Goal: Download file/media

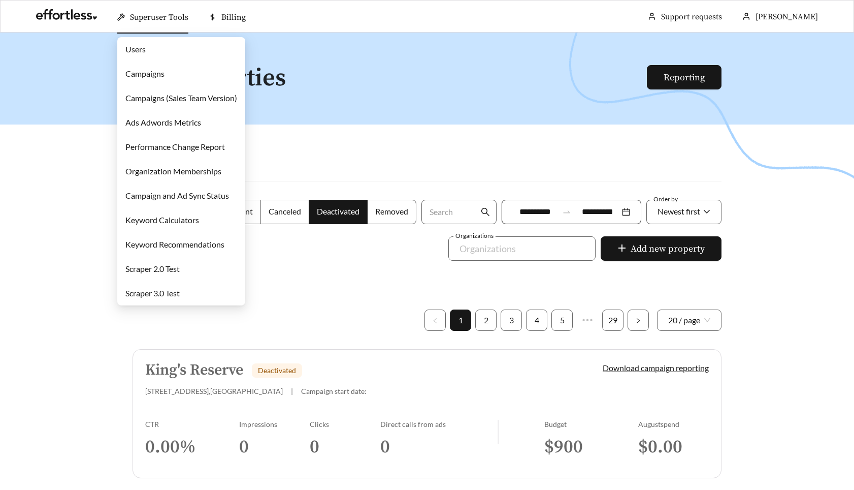
click at [142, 52] on link "Users" at bounding box center [135, 49] width 20 height 10
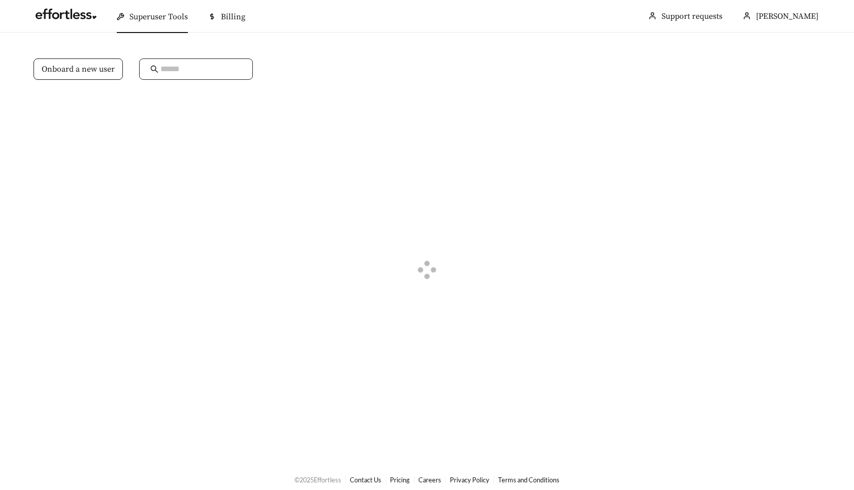
click at [186, 71] on input "text" at bounding box center [200, 69] width 81 height 12
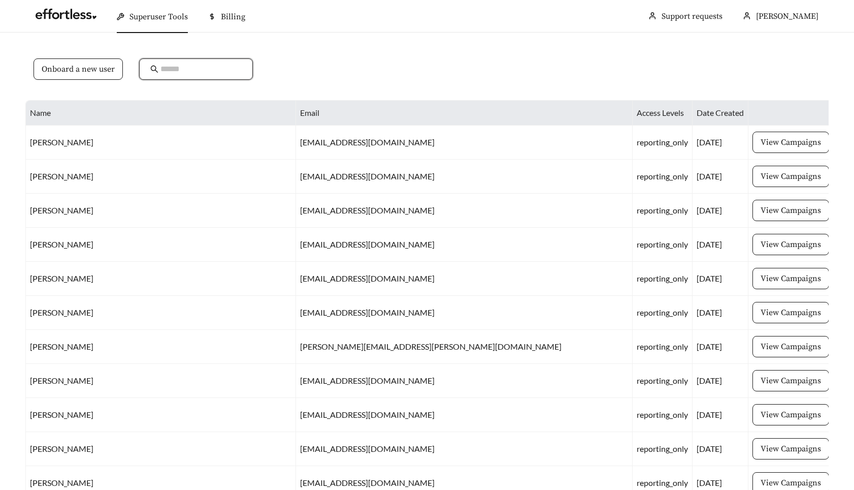
click at [181, 71] on input "text" at bounding box center [200, 69] width 81 height 12
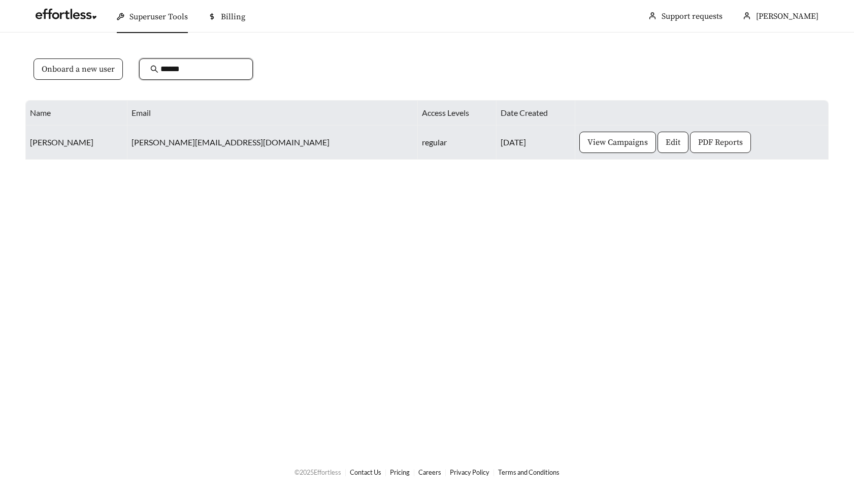
type input "******"
click at [698, 144] on span "PDF Reports" at bounding box center [720, 142] width 45 height 12
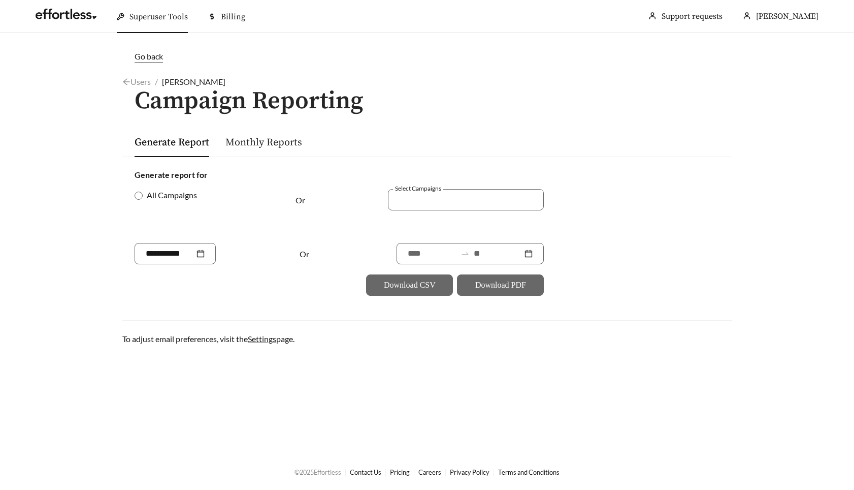
click at [268, 141] on link "Monthly Reports" at bounding box center [263, 142] width 77 height 13
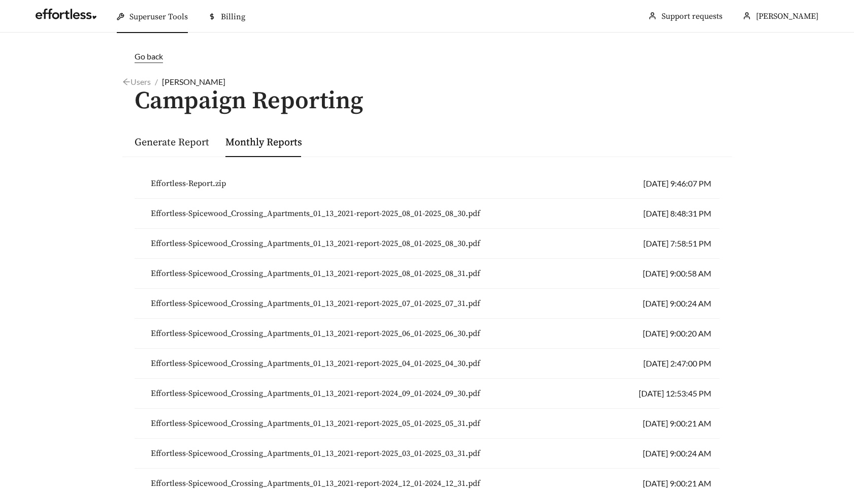
click at [396, 272] on span "Effortless-Spicewood_Crossing_Apartments_01_13_2021-report-2025_08_01-2025_08_3…" at bounding box center [316, 273] width 330 height 12
drag, startPoint x: 499, startPoint y: 267, endPoint x: 328, endPoint y: 270, distance: 170.7
click at [329, 270] on li "Effortless-Spicewood_Crossing_Apartments_01_13_2021-report-2025_08_01-2025_08_3…" at bounding box center [427, 273] width 585 height 30
drag, startPoint x: 144, startPoint y: 277, endPoint x: 115, endPoint y: 268, distance: 30.4
click at [115, 268] on div "Go back Users / [PERSON_NAME] / Campaign Reporting Generate Report Monthly Repo…" at bounding box center [427, 403] width 630 height 706
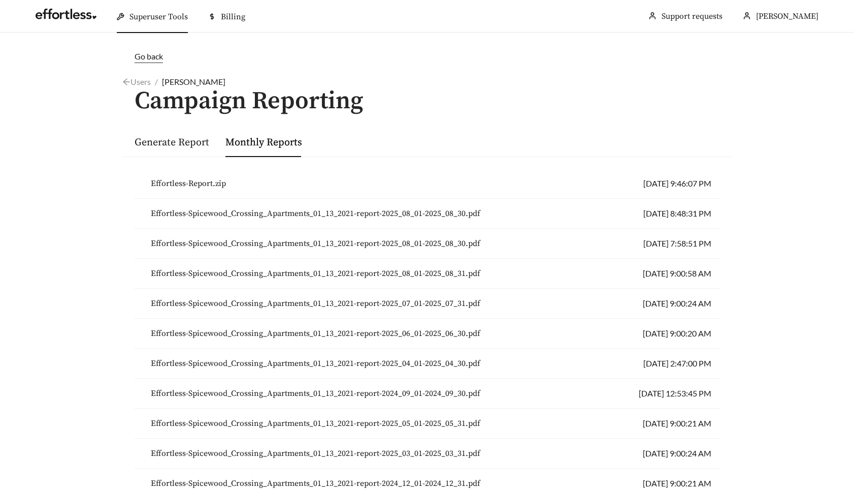
click at [87, 268] on main "Go back Users / [PERSON_NAME] / Campaign Reporting Generate Report Monthly Repo…" at bounding box center [427, 404] width 854 height 742
click at [377, 272] on span "Effortless-Spicewood_Crossing_Apartments_01_13_2021-report-2025_08_01-2025_08_3…" at bounding box center [316, 273] width 330 height 12
click at [350, 274] on span "Effortless-Spicewood_Crossing_Apartments_01_13_2021-report-2025_08_01-2025_08_3…" at bounding box center [316, 273] width 330 height 12
